Goal: Information Seeking & Learning: Learn about a topic

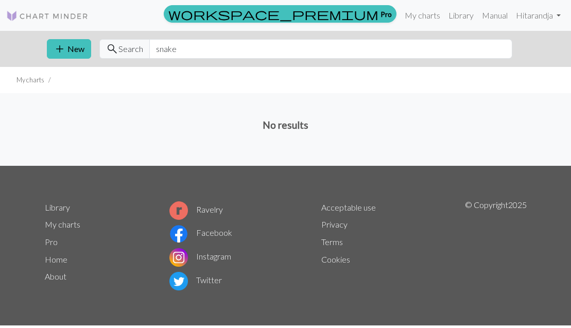
click at [130, 55] on span "Search" at bounding box center [131, 49] width 25 height 12
click at [182, 55] on input "snake" at bounding box center [330, 49] width 363 height 20
click at [463, 18] on link "Library" at bounding box center [461, 15] width 33 height 21
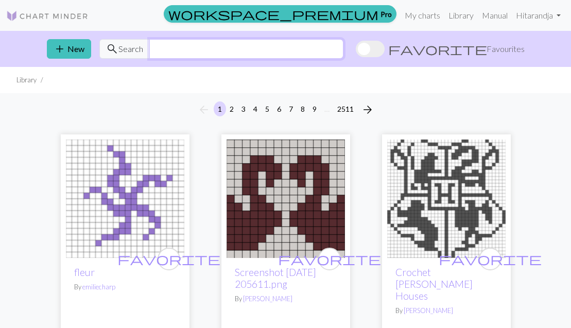
click at [225, 45] on input "text" at bounding box center [246, 49] width 194 height 20
type input "snake"
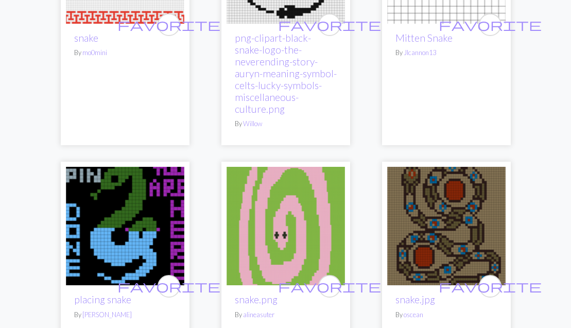
scroll to position [891, 0]
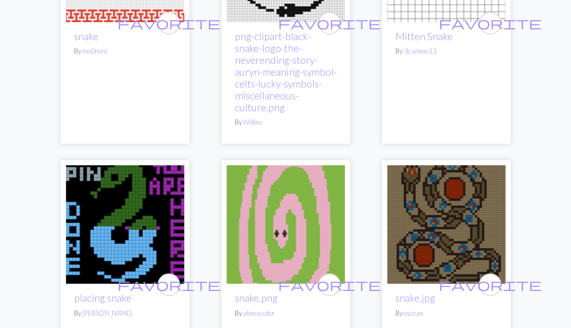
click at [125, 228] on img at bounding box center [125, 224] width 119 height 119
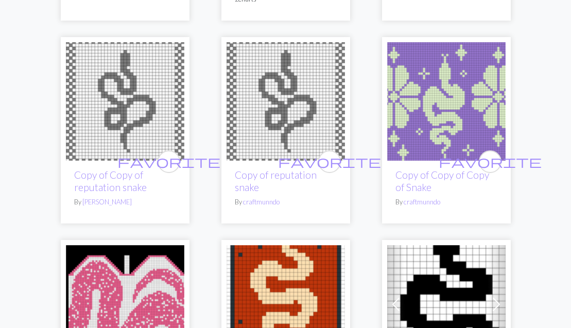
scroll to position [2259, 0]
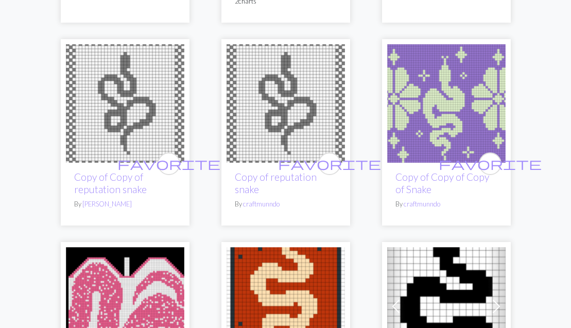
click at [127, 89] on img at bounding box center [125, 103] width 119 height 119
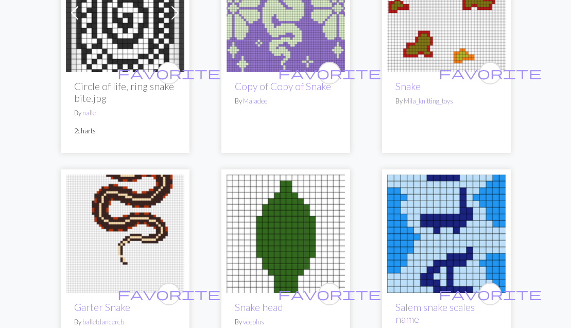
scroll to position [2771, 0]
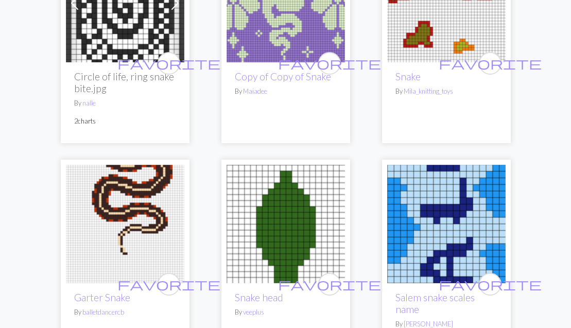
click at [144, 178] on img at bounding box center [125, 224] width 119 height 119
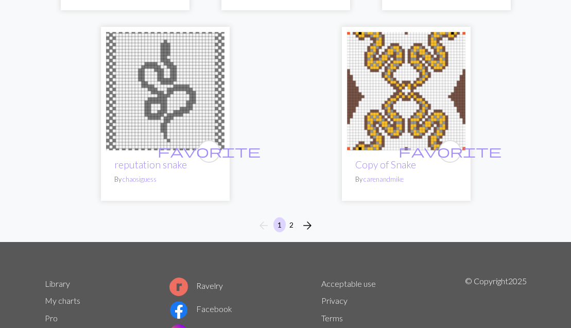
scroll to position [3535, 0]
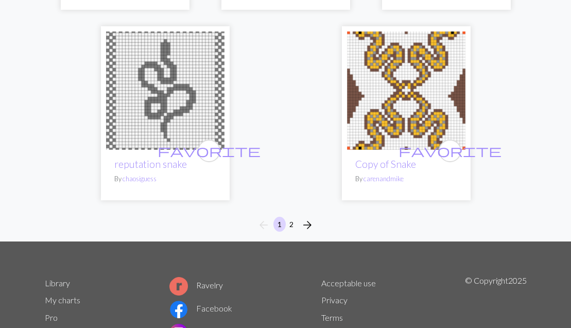
click at [295, 217] on button "2" at bounding box center [291, 224] width 12 height 15
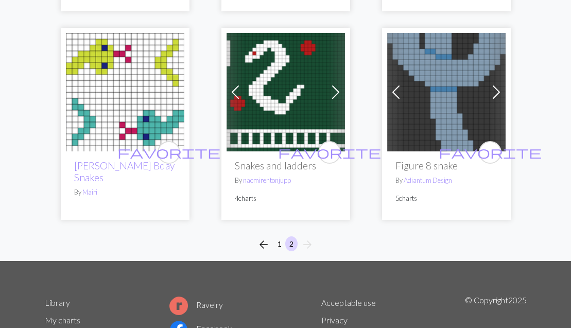
scroll to position [1926, 0]
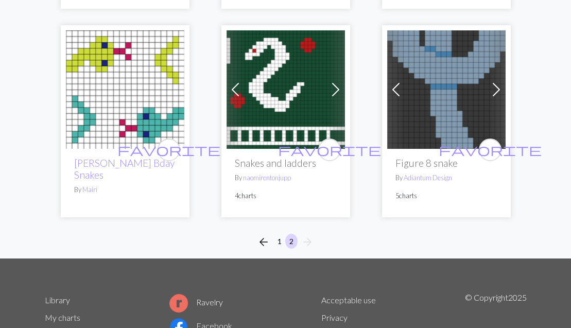
click at [265, 235] on span "arrow_back" at bounding box center [264, 242] width 12 height 14
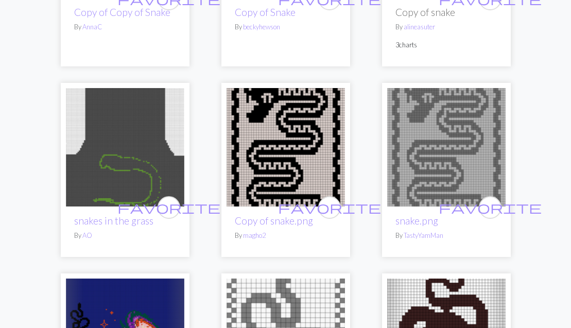
scroll to position [1314, 0]
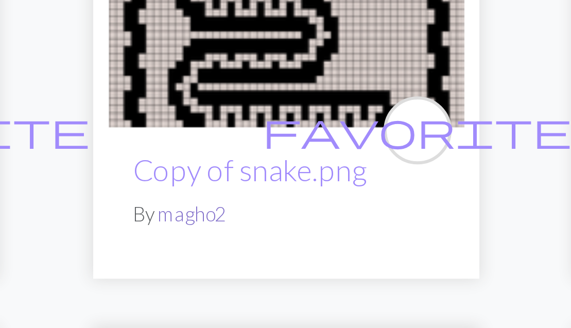
drag, startPoint x: 114, startPoint y: 58, endPoint x: 72, endPoint y: 60, distance: 42.3
click at [235, 285] on p "By magho2" at bounding box center [286, 290] width 102 height 10
